Goal: Information Seeking & Learning: Learn about a topic

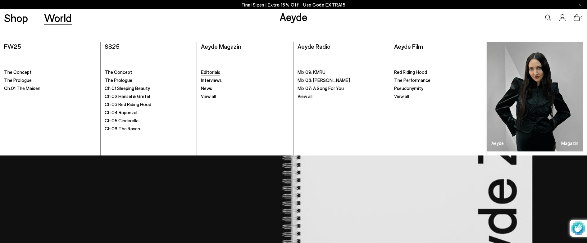
click at [212, 72] on span "Editorials" at bounding box center [210, 72] width 19 height 6
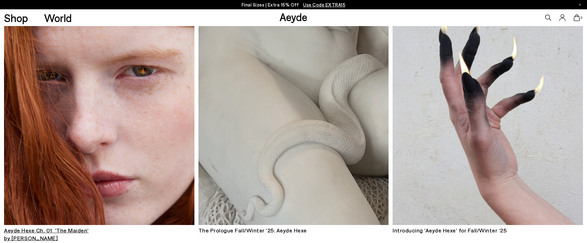
scroll to position [122, 0]
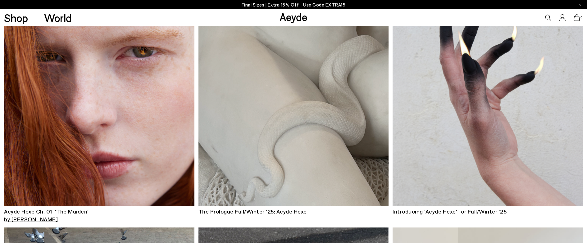
click at [168, 138] on img at bounding box center [99, 79] width 190 height 254
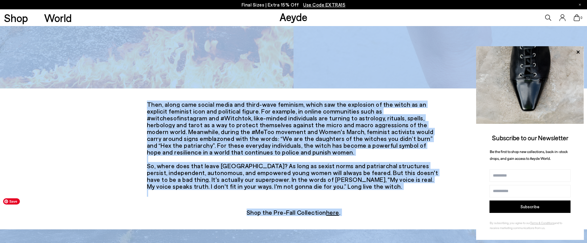
scroll to position [1642, 0]
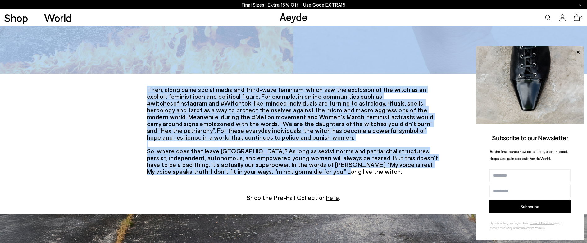
drag, startPoint x: 149, startPoint y: 136, endPoint x: 355, endPoint y: 138, distance: 206.1
copy div "In his 1486 book Malleus Maleficarum, the German Catholic clergyman and renowne…"
